Goal: Information Seeking & Learning: Learn about a topic

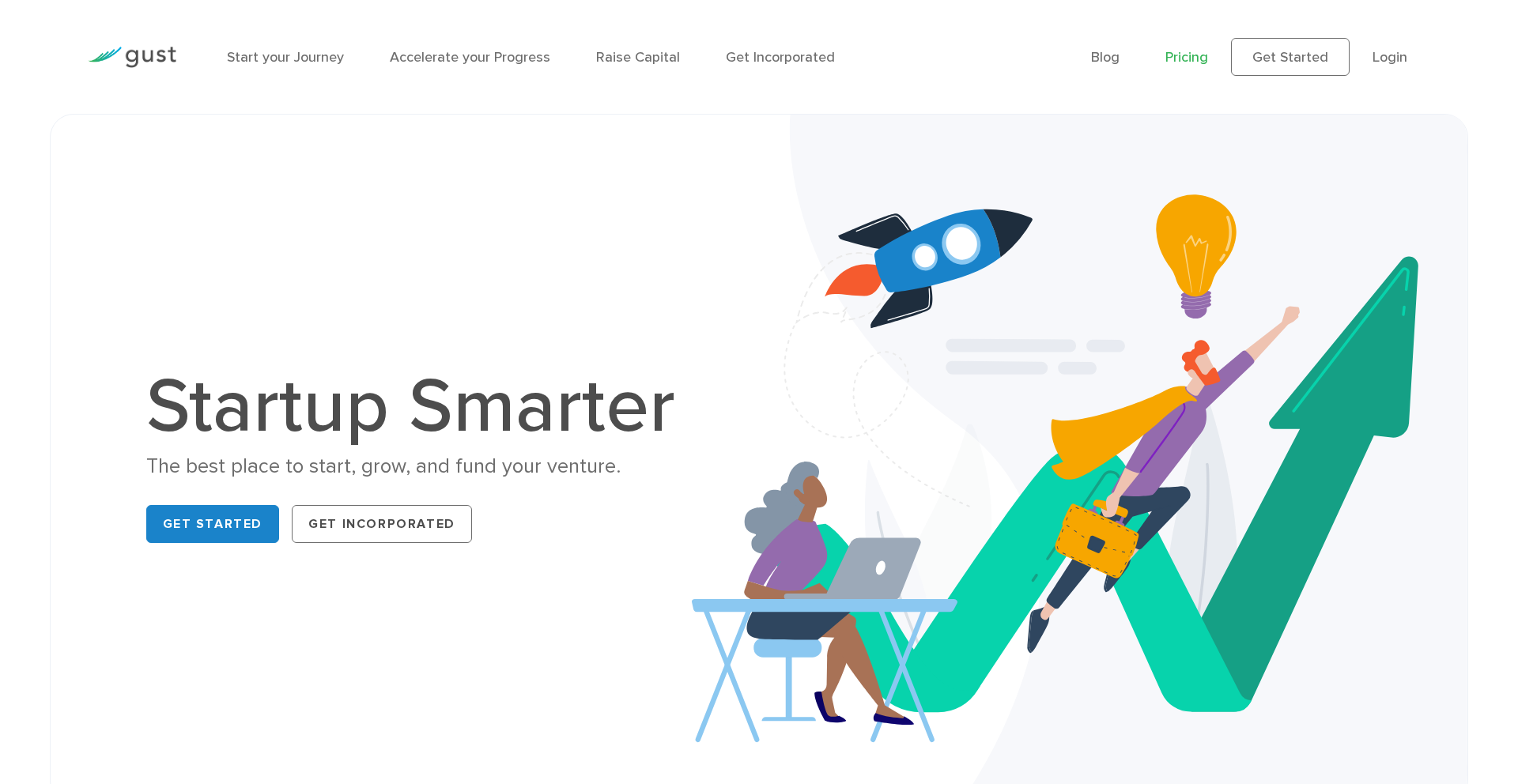
click at [1191, 56] on link "Pricing" at bounding box center [1187, 57] width 43 height 17
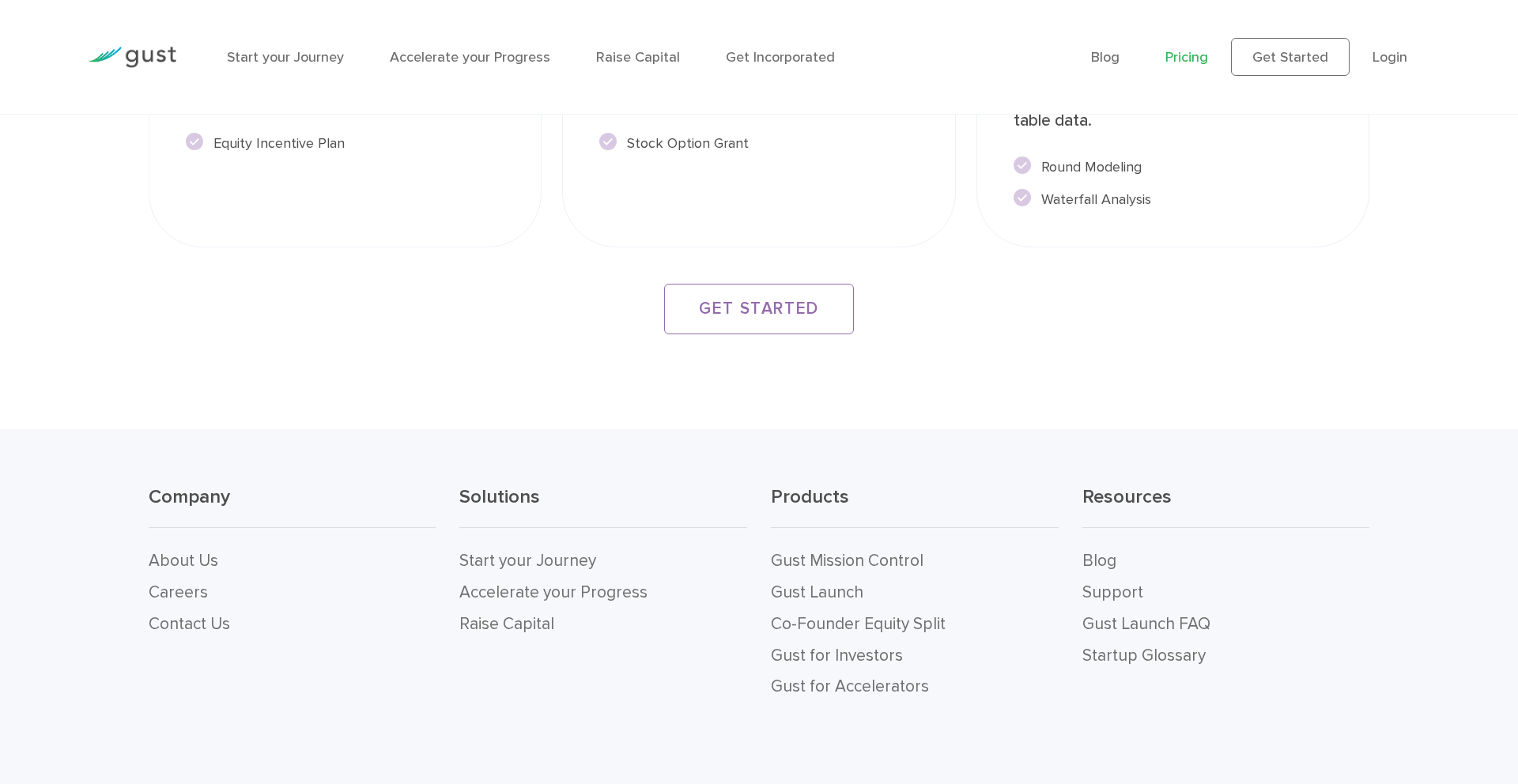
scroll to position [2966, 0]
click at [1121, 618] on link "Gust Launch FAQ" at bounding box center [1146, 620] width 128 height 20
